Goal: Ask a question

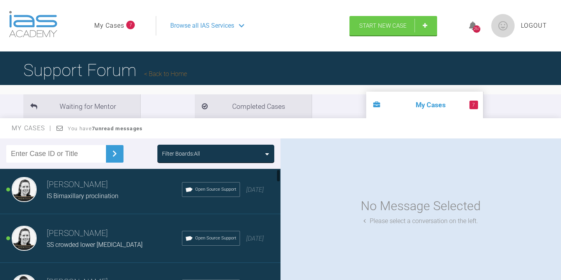
scroll to position [2, 0]
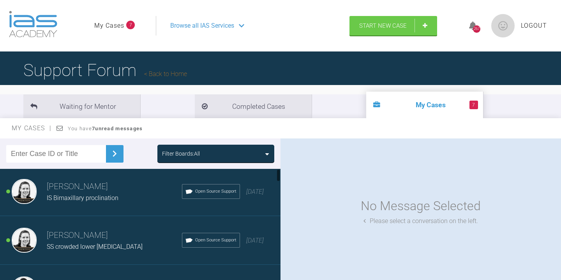
click at [89, 201] on span "IS Bimaxillary proclination" at bounding box center [83, 197] width 72 height 7
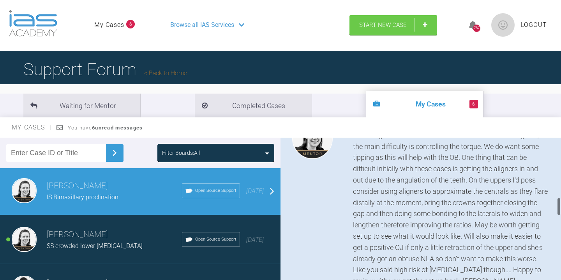
scroll to position [470, 0]
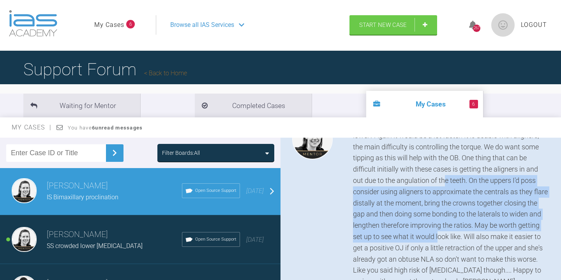
drag, startPoint x: 426, startPoint y: 203, endPoint x: 435, endPoint y: 256, distance: 54.6
click at [435, 256] on div "Hi [PERSON_NAME], do you think she'd consider fixed on the lower? Again it woul…" at bounding box center [451, 203] width 196 height 168
copy div "On the uppers I'd poss consider using aligners to approximate the centrals as t…"
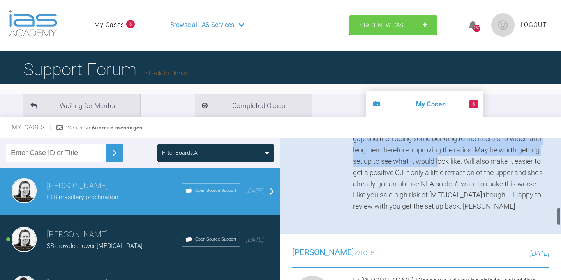
scroll to position [543, 0]
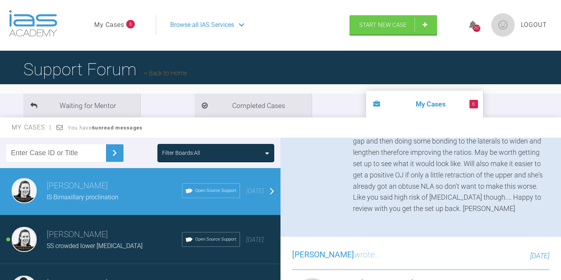
click at [373, 214] on div "Hi [PERSON_NAME], do you think she'd consider fixed on the lower? Again it woul…" at bounding box center [451, 130] width 196 height 168
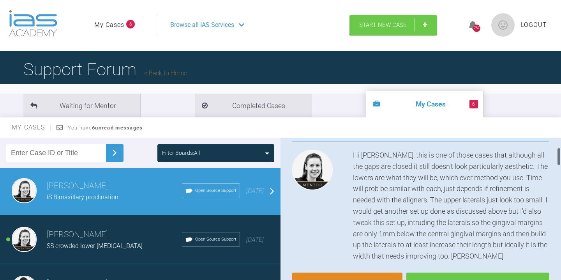
scroll to position [77, 0]
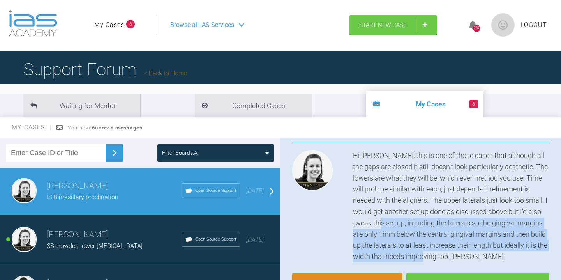
drag, startPoint x: 374, startPoint y: 222, endPoint x: 431, endPoint y: 256, distance: 66.7
click at [431, 256] on div "Hi [PERSON_NAME], this is one of those cases that although all the gaps are clo…" at bounding box center [451, 206] width 196 height 112
copy div "intruding the laterals so the gingival margins are only 1mm below the central g…"
